Goal: Find specific page/section: Find specific page/section

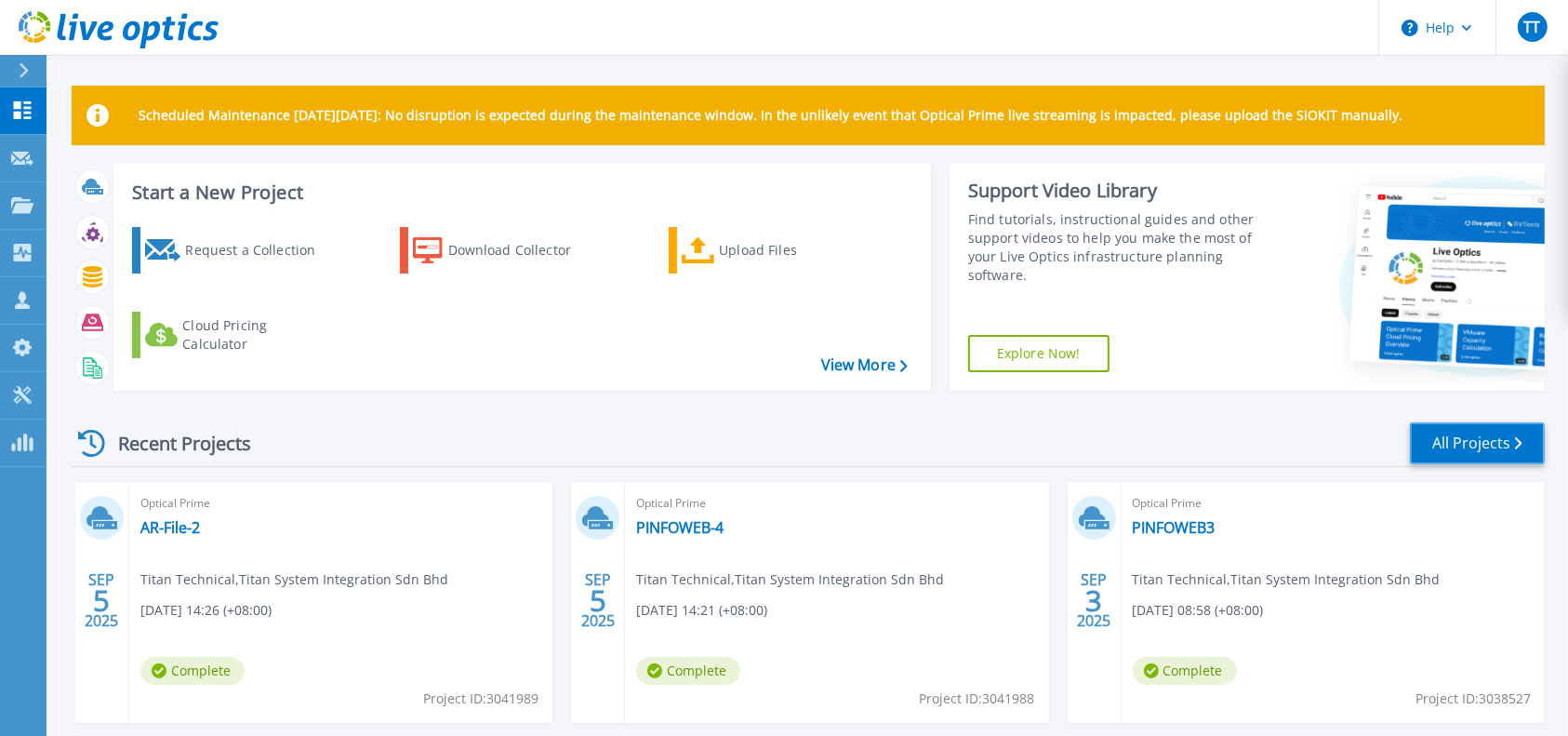
click at [1479, 447] on link "All Projects" at bounding box center [1477, 443] width 135 height 41
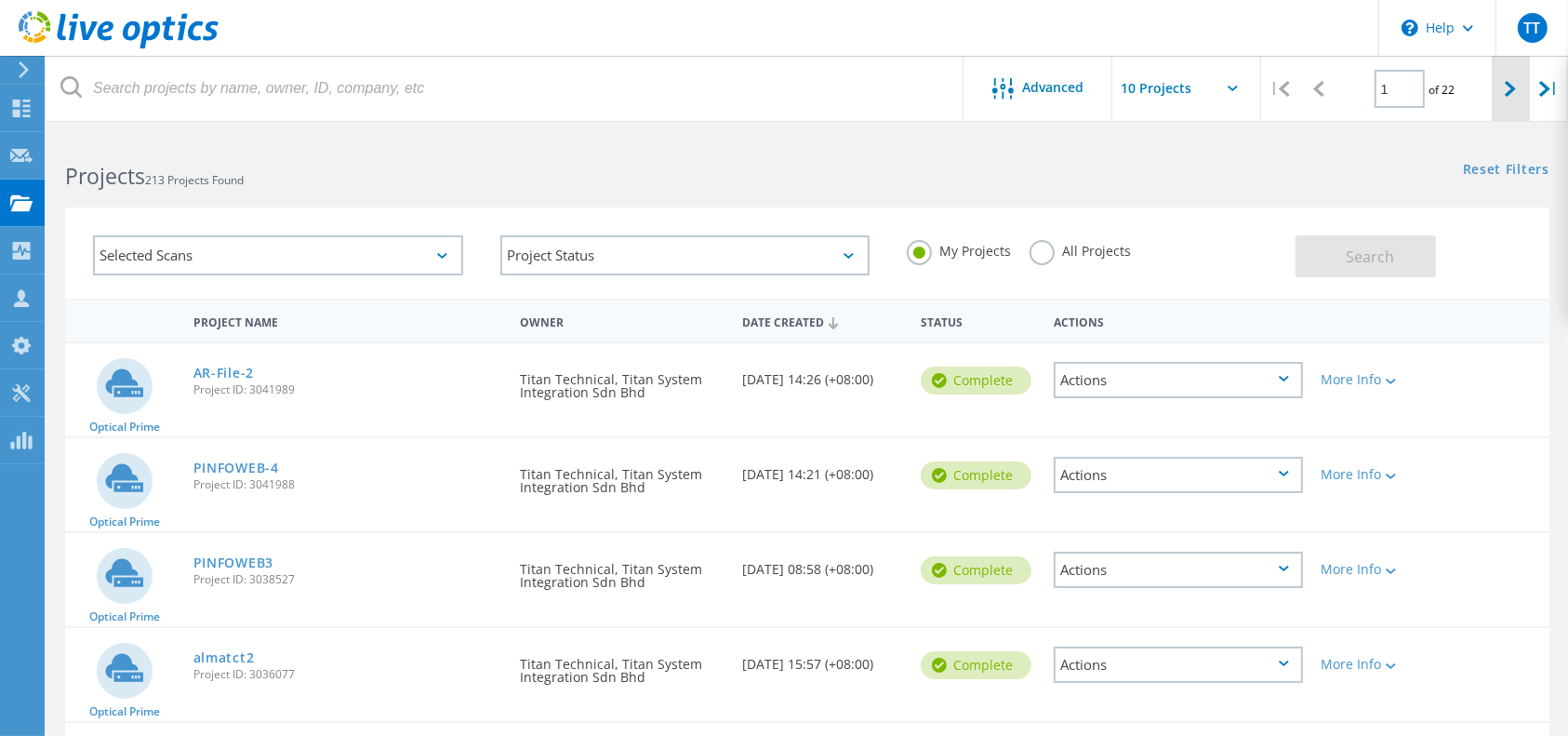
click at [1508, 76] on div at bounding box center [1510, 89] width 38 height 66
click at [1494, 89] on div at bounding box center [1510, 89] width 38 height 66
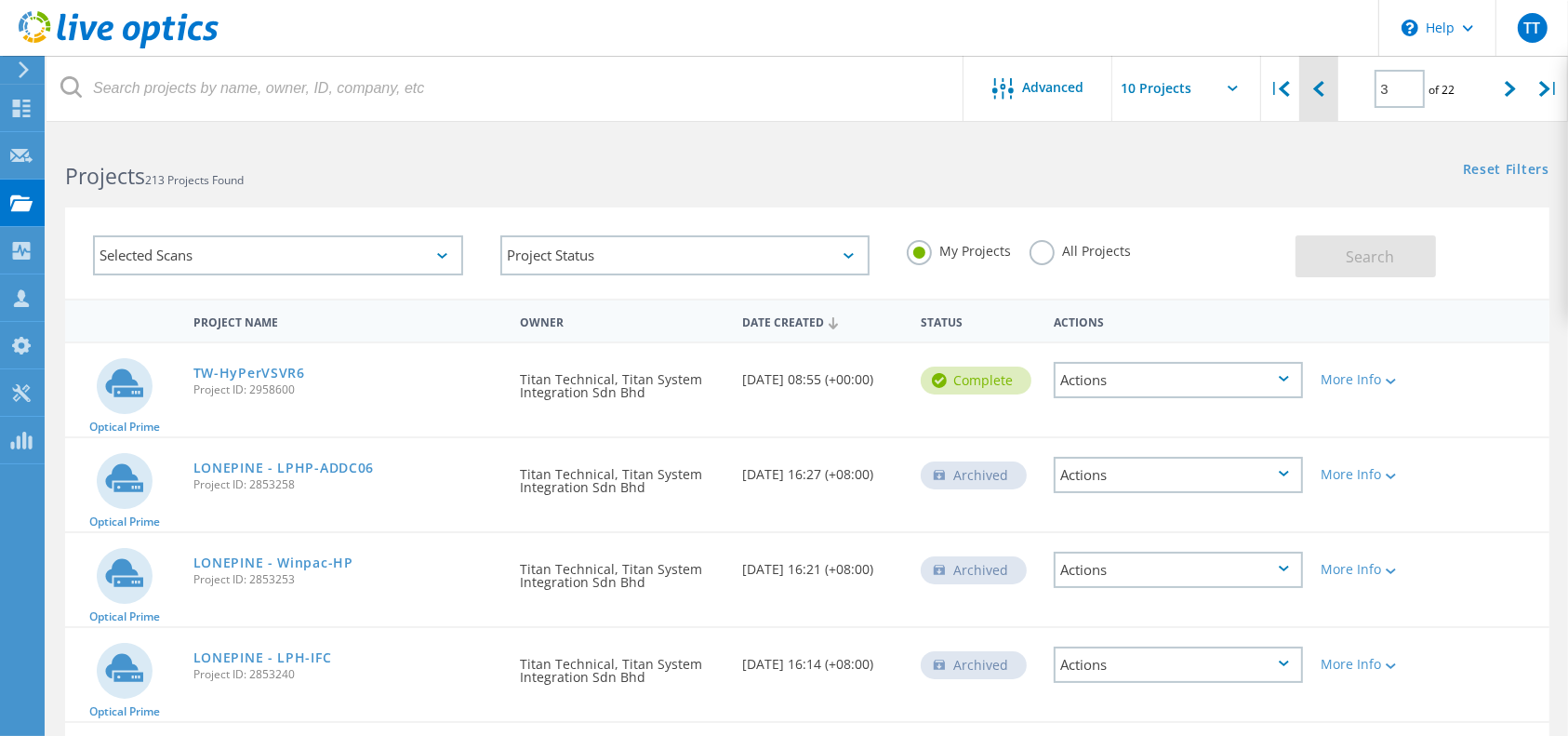
click at [1318, 91] on icon at bounding box center [1319, 89] width 12 height 15
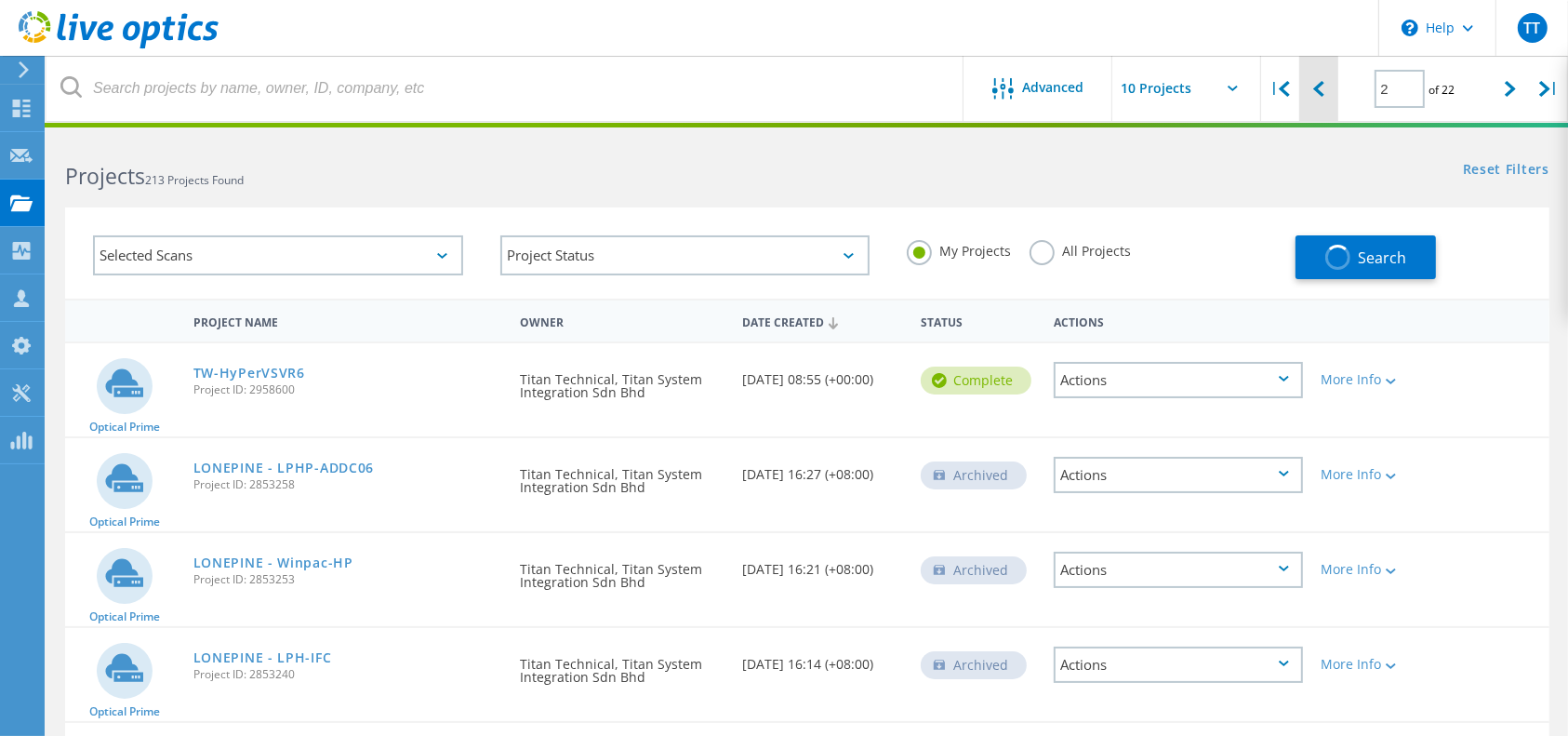
click at [1324, 89] on div at bounding box center [1318, 89] width 38 height 66
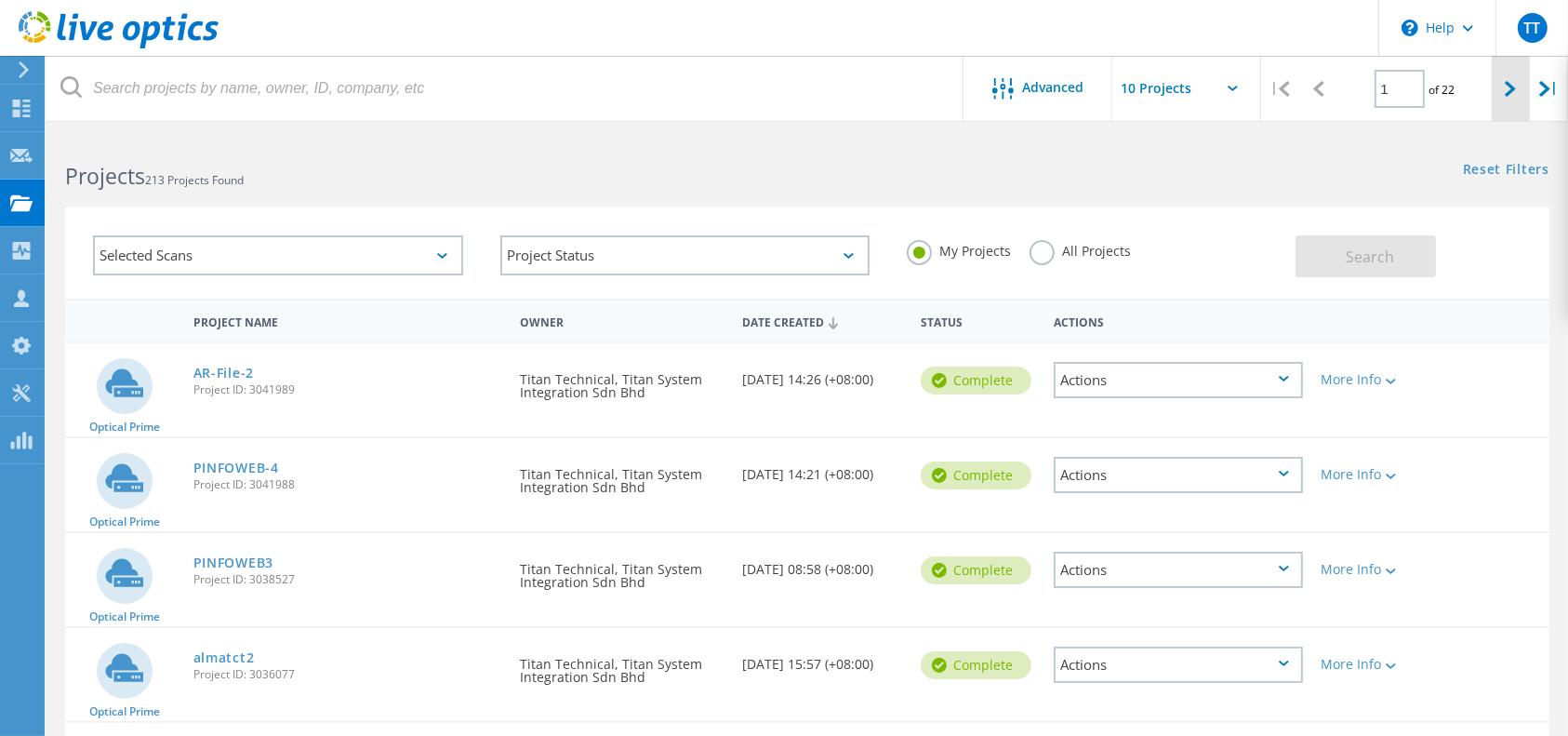
click at [1505, 105] on div at bounding box center [1510, 89] width 38 height 66
type input "2"
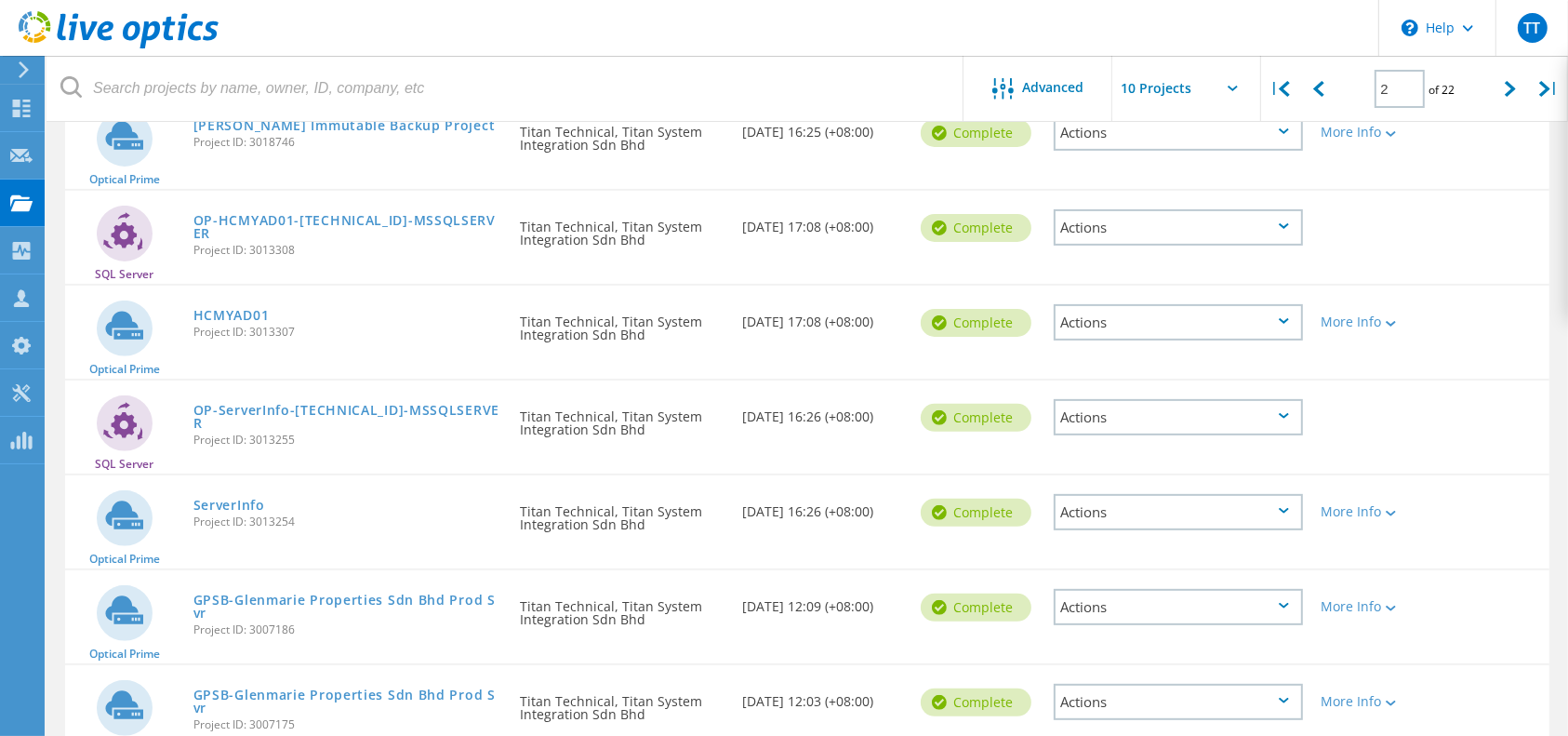
scroll to position [495, 0]
